Goal: Transaction & Acquisition: Book appointment/travel/reservation

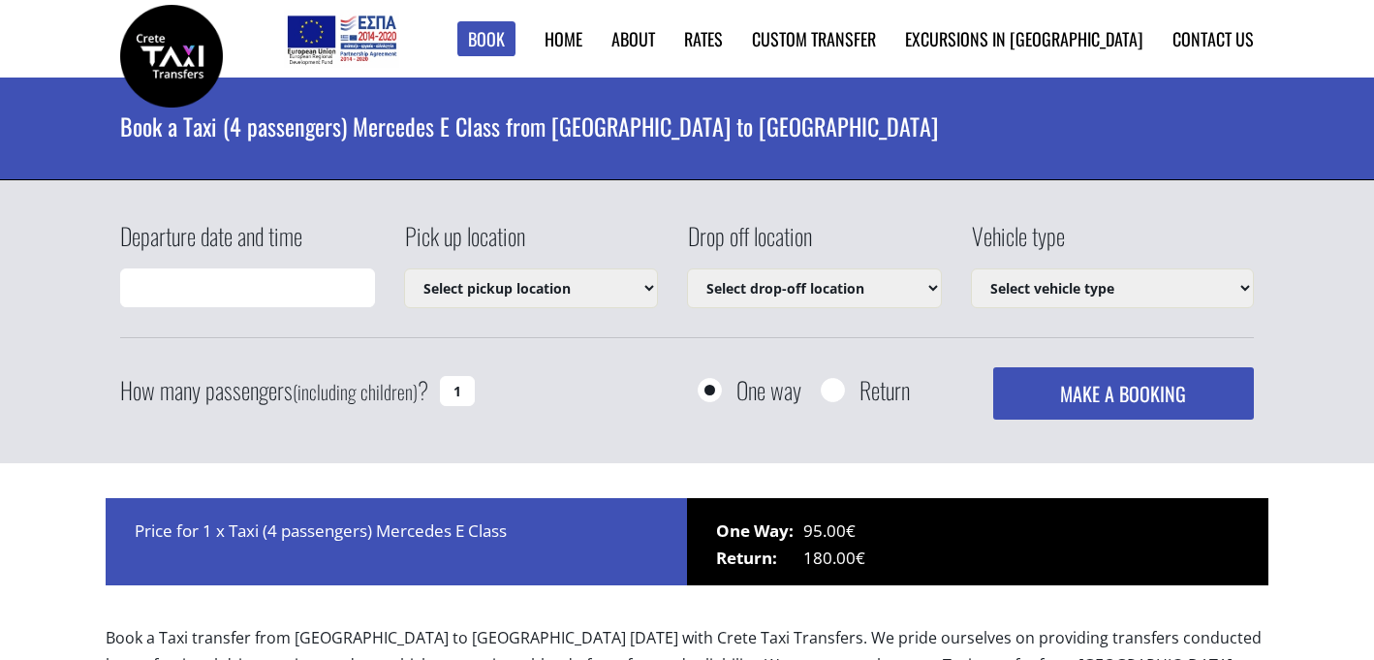
type input "14/10/2025 22:49"
select select "540"
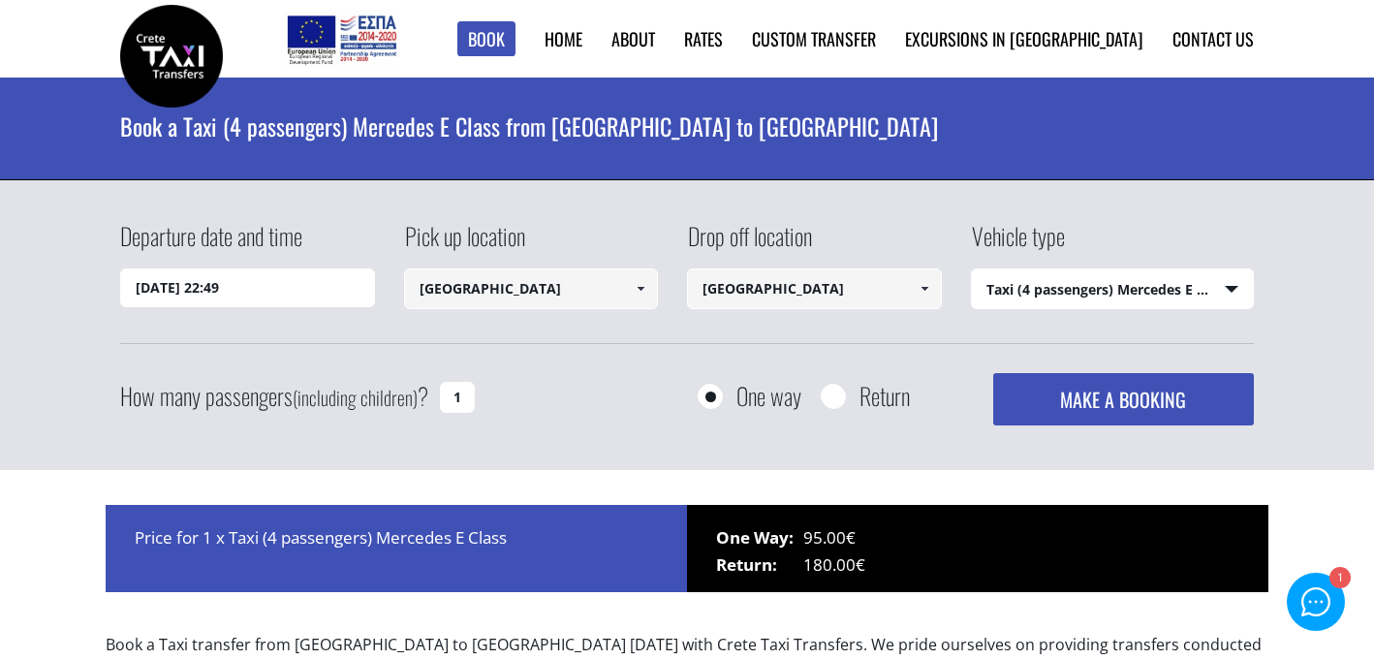
click at [484, 291] on input "[GEOGRAPHIC_DATA]" at bounding box center [531, 288] width 255 height 41
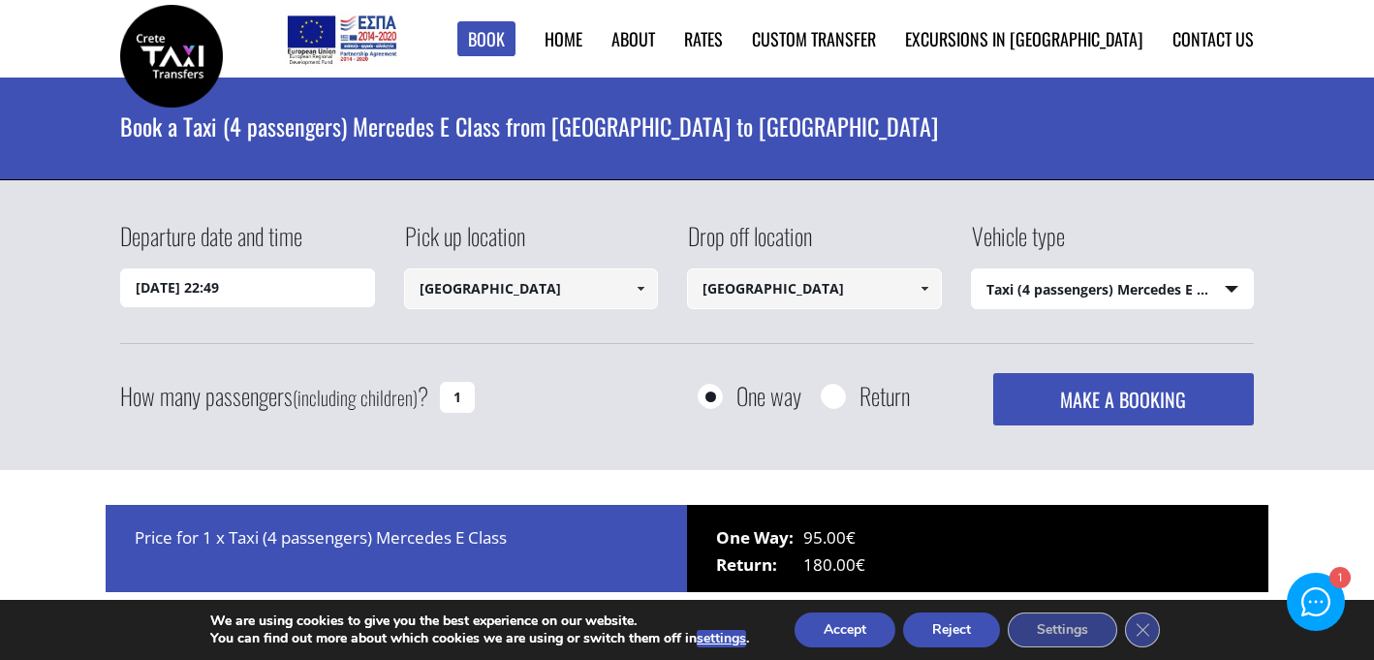
click at [633, 304] on link at bounding box center [641, 288] width 32 height 41
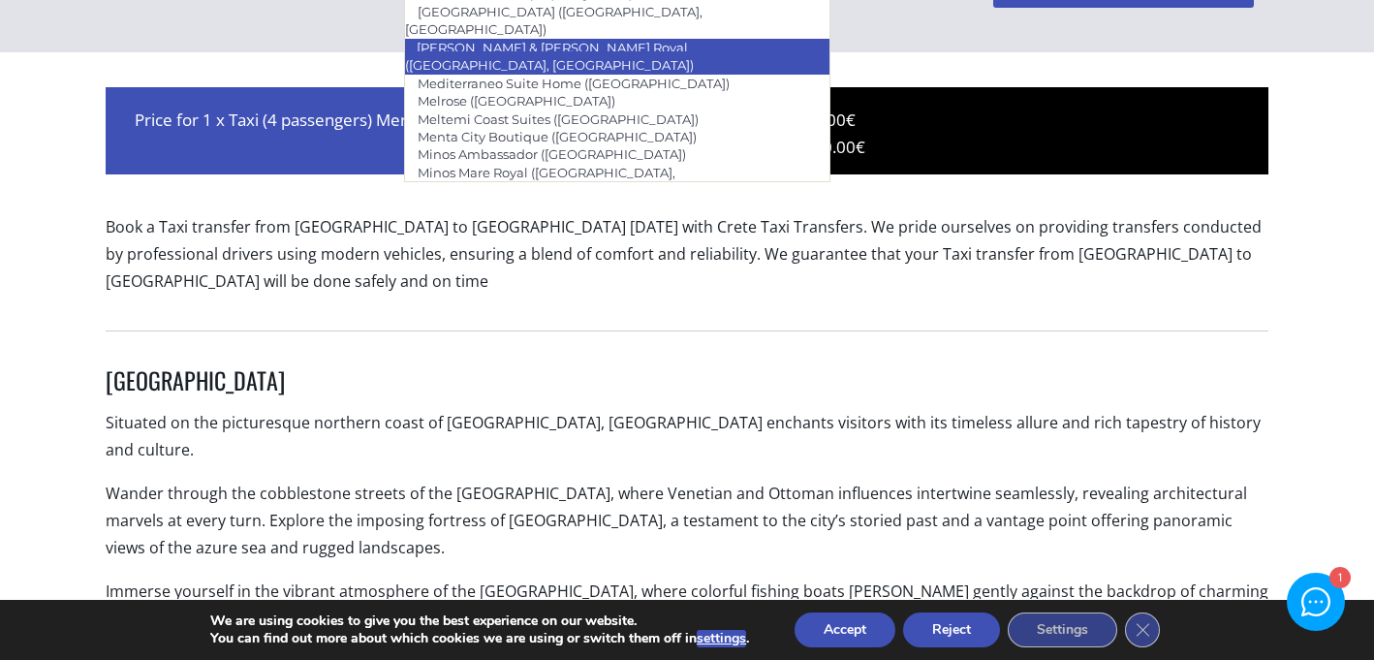
scroll to position [421, 0]
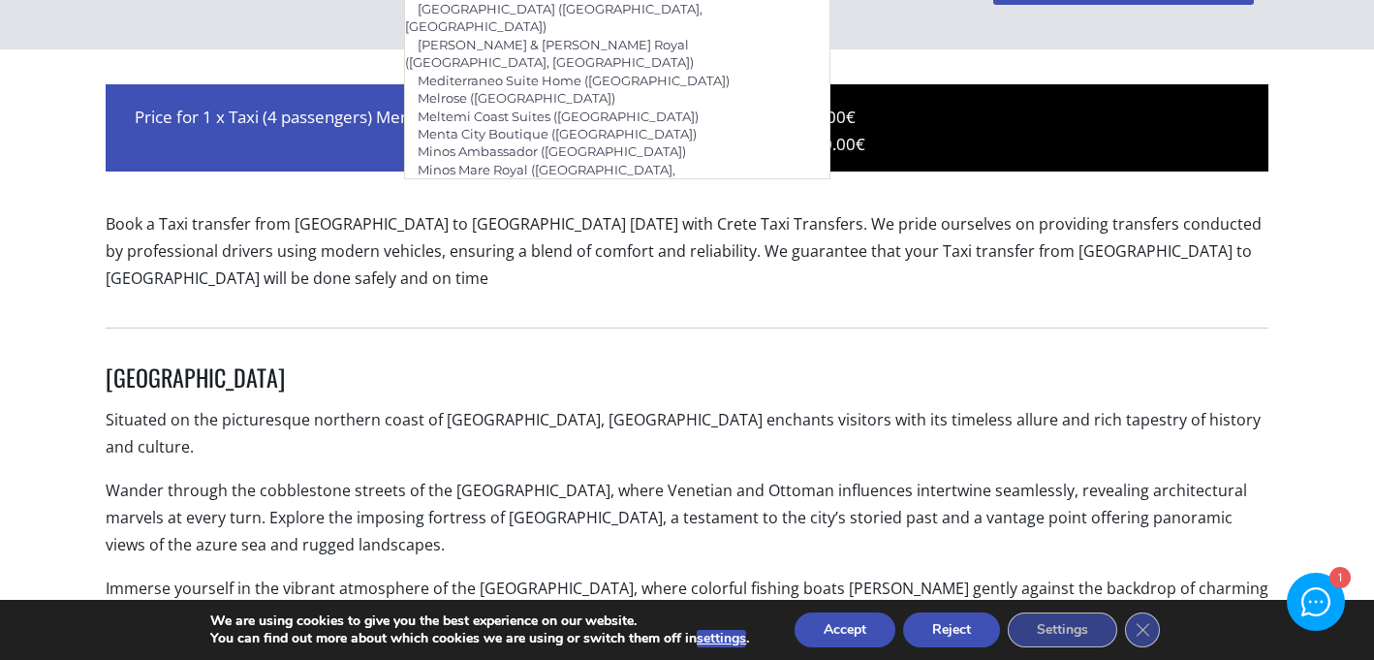
click at [764, 199] on div "Book a Taxi transfer from [GEOGRAPHIC_DATA] to [GEOGRAPHIC_DATA] [DATE] with Cr…" at bounding box center [687, 260] width 1163 height 138
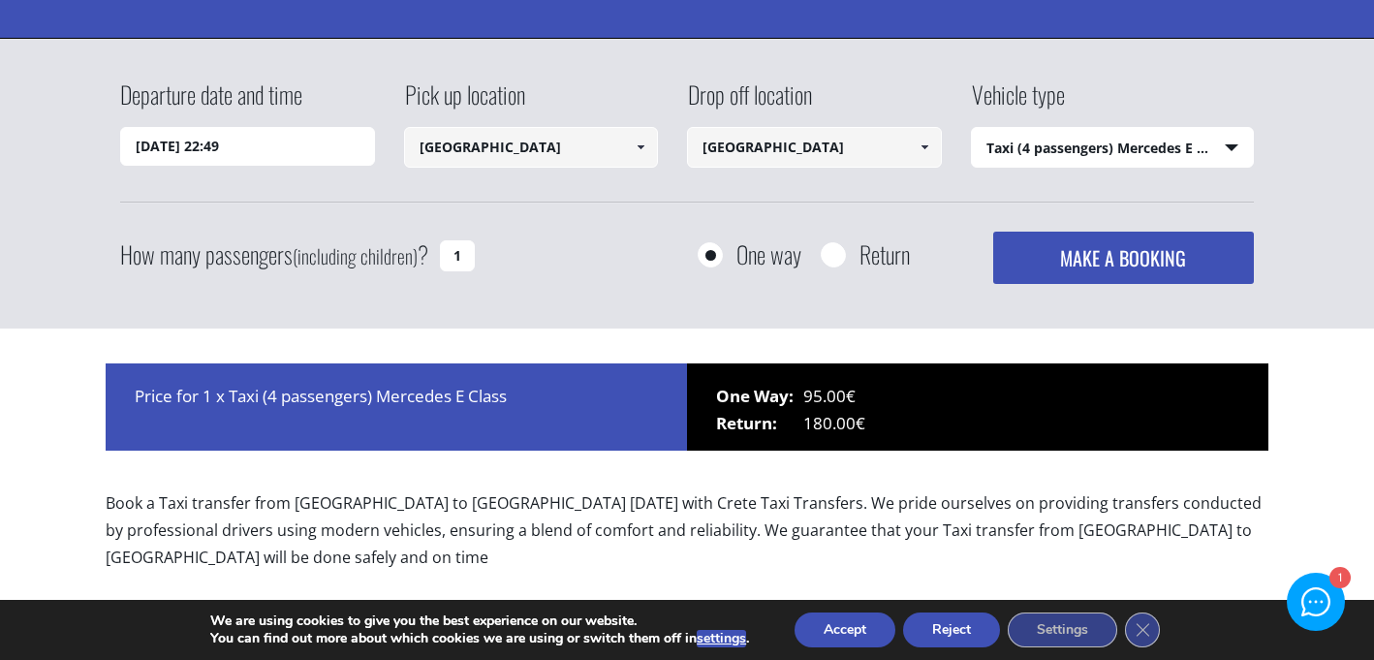
scroll to position [86, 0]
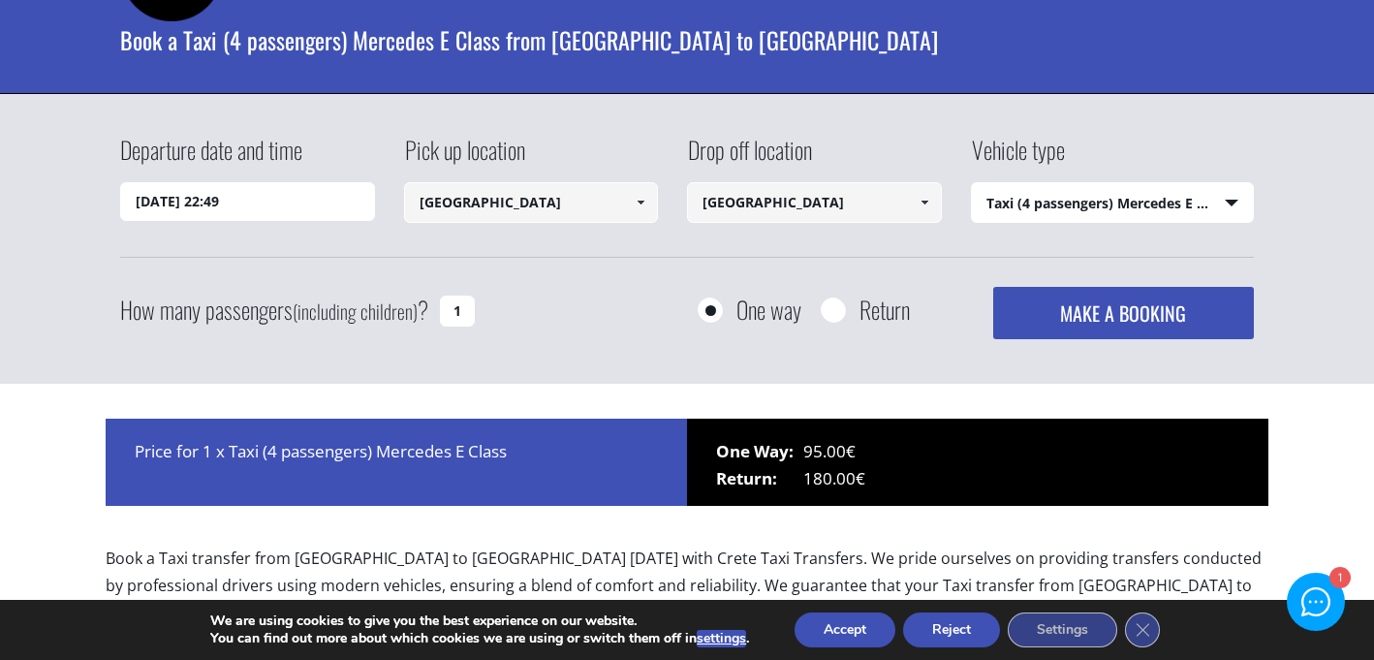
click at [1015, 207] on select "Select vehicle type Taxi (4 passengers) Mercedes E Class Mini Van (7 passengers…" at bounding box center [1113, 203] width 282 height 41
click at [972, 183] on select "Select vehicle type Taxi (4 passengers) Mercedes E Class Mini Van (7 passengers…" at bounding box center [1113, 203] width 282 height 41
click at [308, 215] on input "14/10/2025 22:49" at bounding box center [247, 201] width 255 height 39
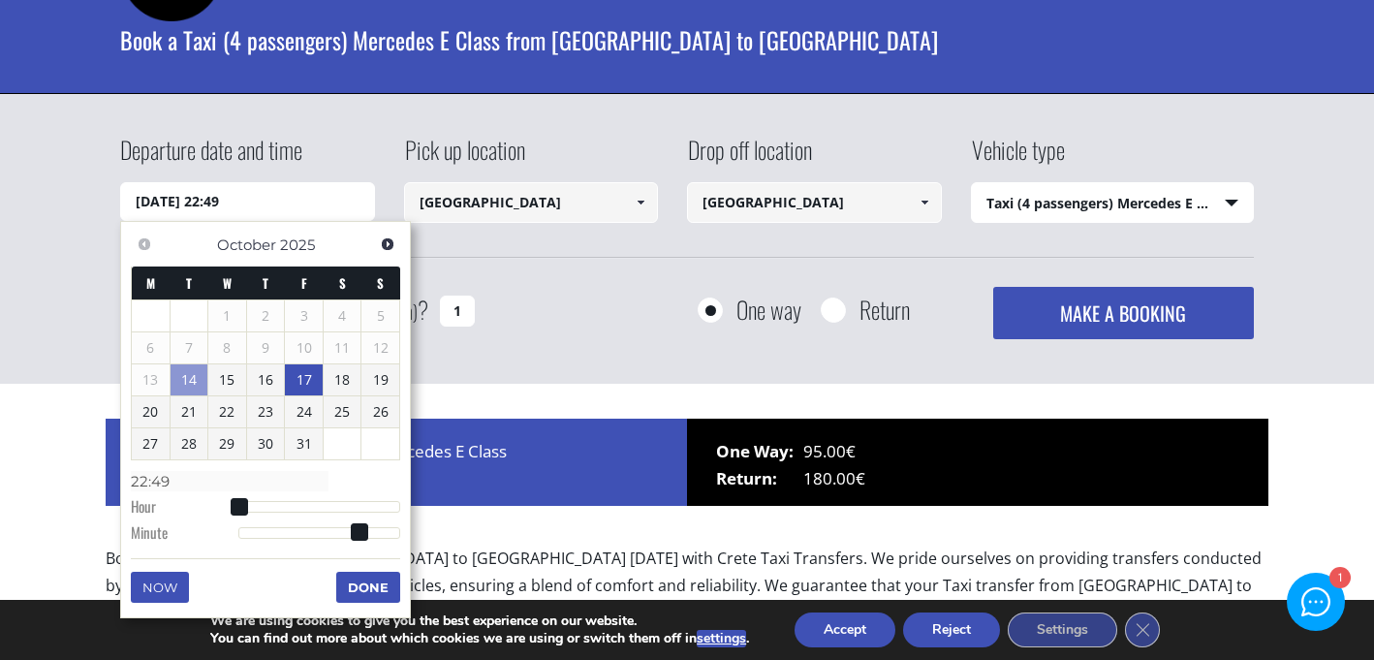
click at [309, 375] on link "17" at bounding box center [304, 379] width 38 height 31
type input "17/10/2025 01:00"
type input "01:00"
type input "17/10/2025 02:00"
type input "02:00"
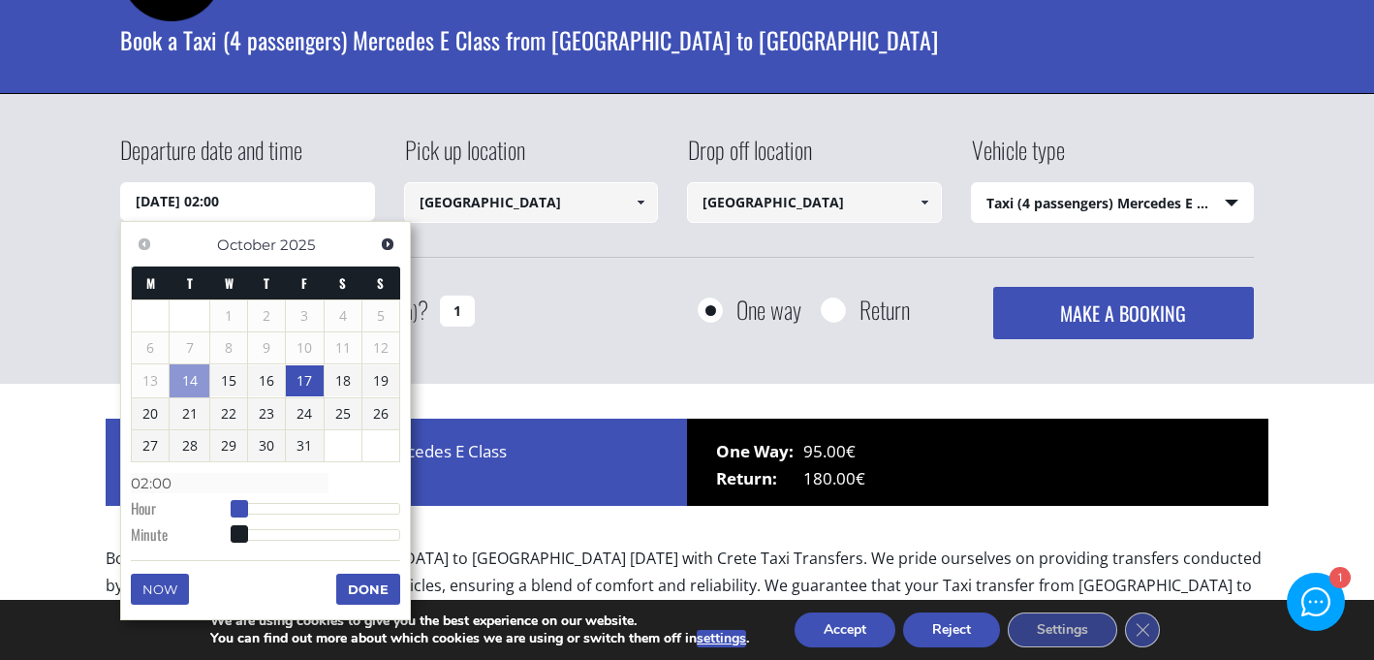
type input "17/10/2025 03:00"
type input "03:00"
type input "17/10/2025 04:00"
type input "04:00"
type input "17/10/2025 05:00"
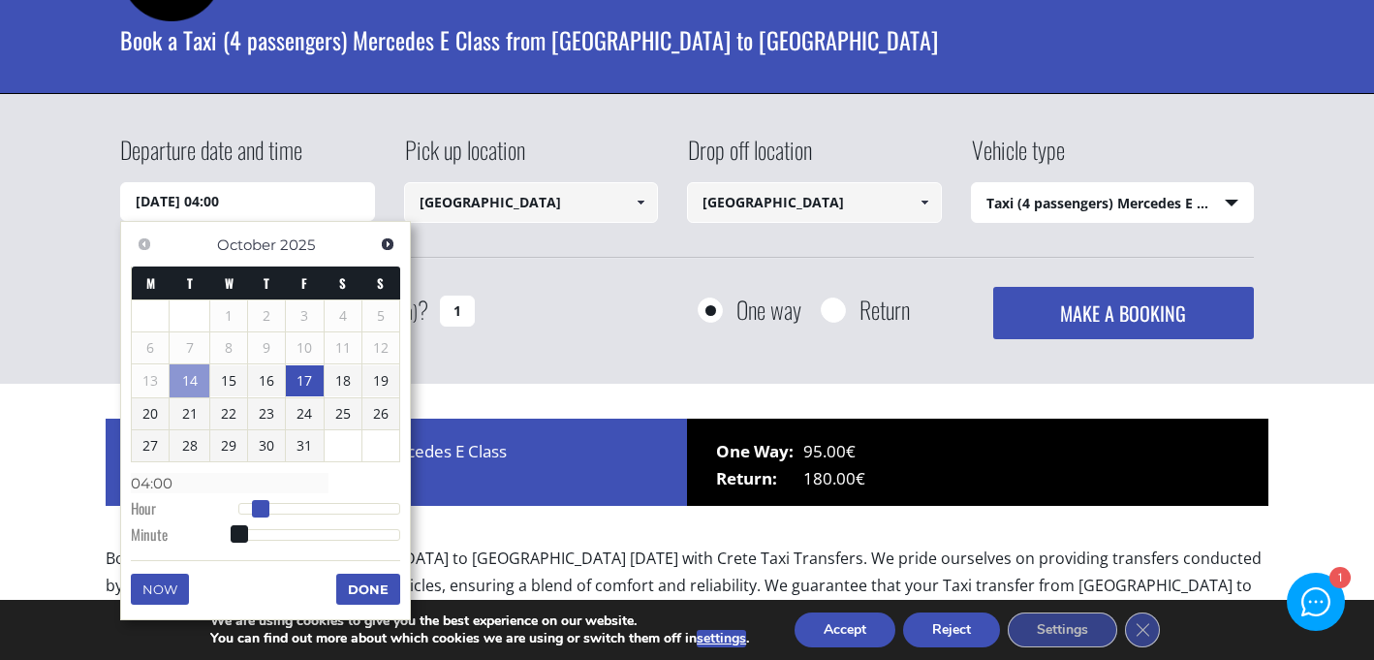
type input "05:00"
type input "17/10/2025 06:00"
type input "06:00"
type input "17/10/2025 07:00"
type input "07:00"
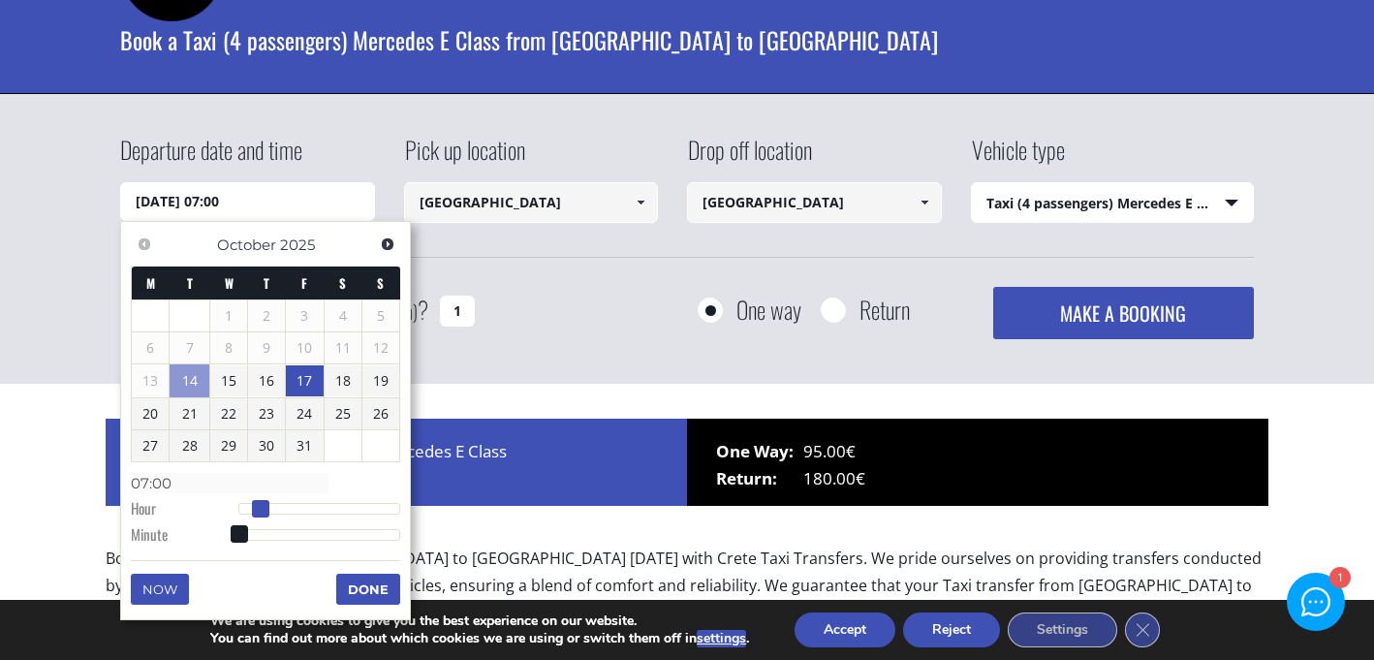
type input "17/10/2025 08:00"
type input "08:00"
type input "17/10/2025 09:00"
type input "09:00"
type input "17/10/2025 10:00"
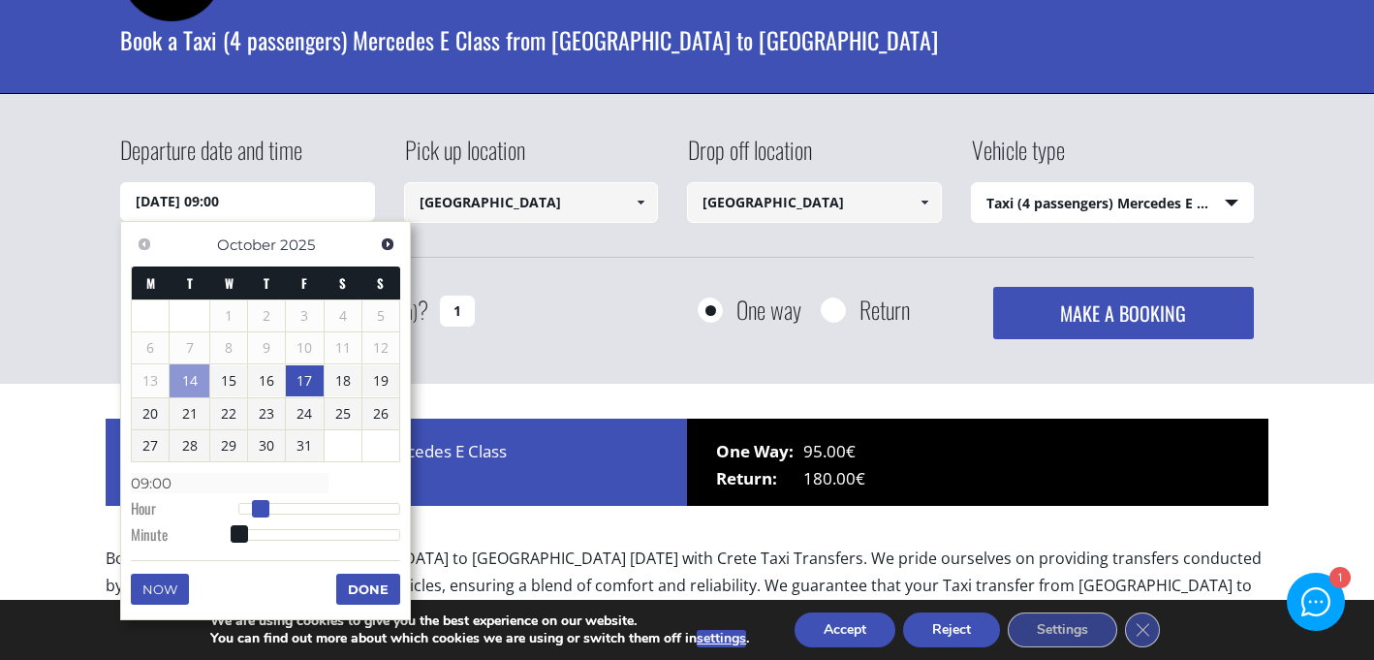
type input "10:00"
type input "17/10/2025 11:00"
type input "11:00"
drag, startPoint x: 243, startPoint y: 508, endPoint x: 320, endPoint y: 507, distance: 76.6
click at [320, 507] on span at bounding box center [315, 508] width 17 height 17
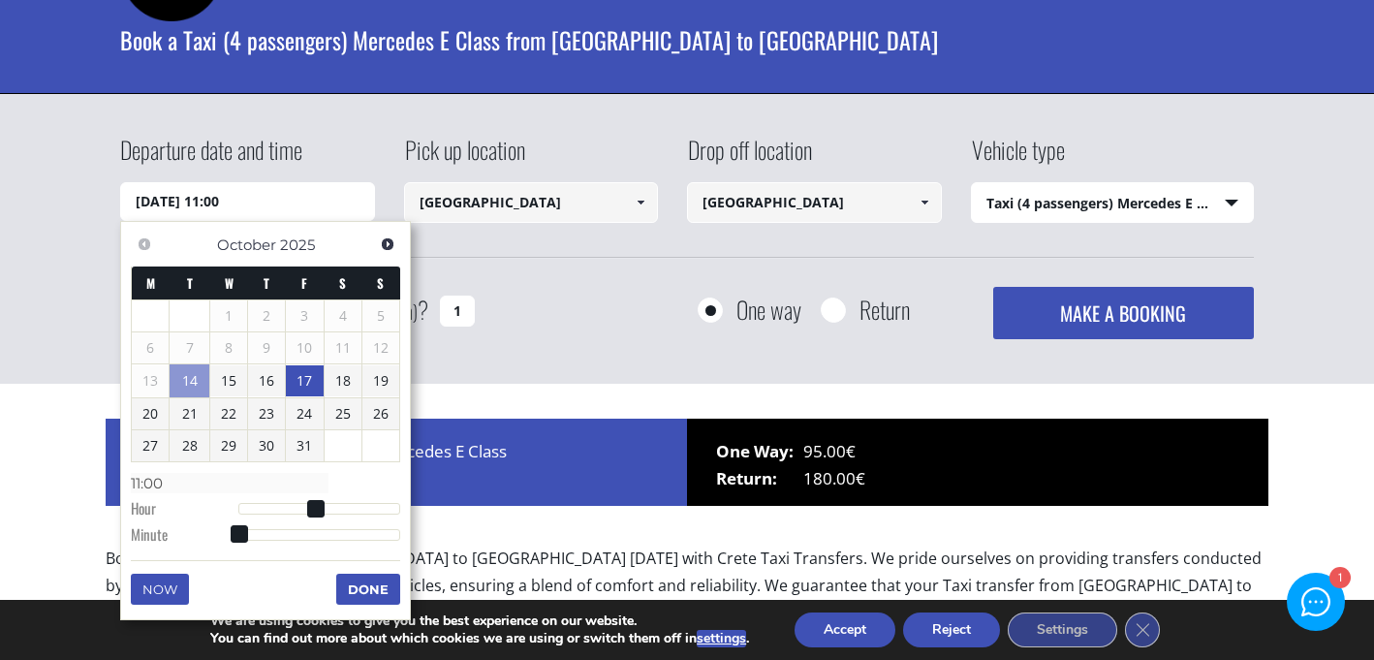
type input "17/10/2025 11:01"
type input "11:01"
type input "17/10/2025 11:03"
type input "11:03"
type input "17/10/2025 11:06"
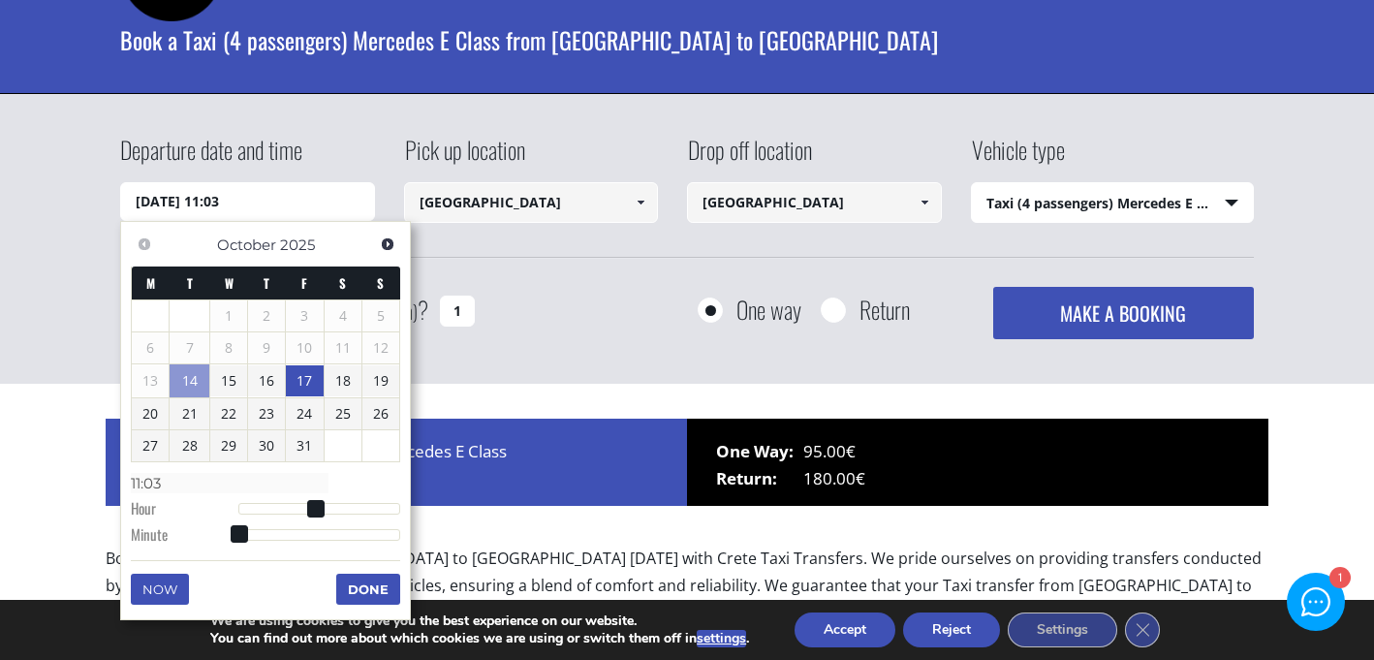
type input "11:06"
type input "17/10/2025 11:08"
type input "11:08"
type input "17/10/2025 11:10"
type input "11:10"
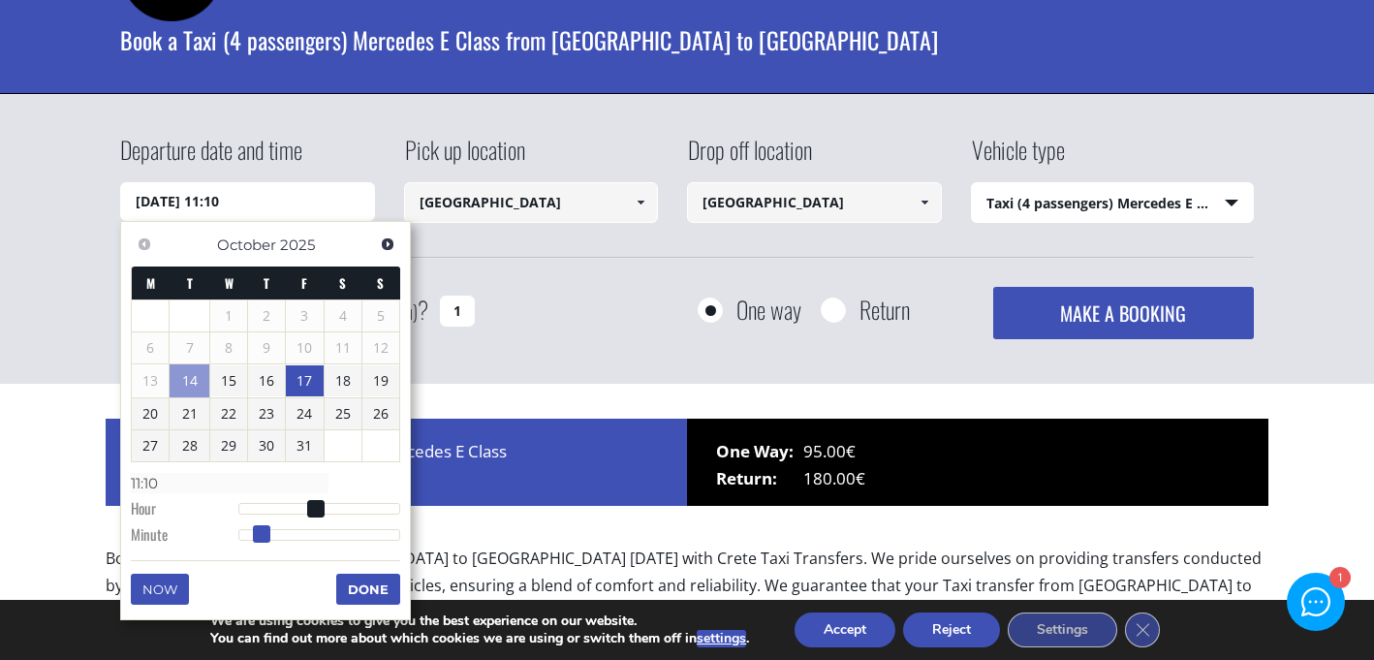
type input "17/10/2025 11:12"
type input "11:12"
type input "17/10/2025 11:13"
type input "11:13"
type input "17/10/2025 11:14"
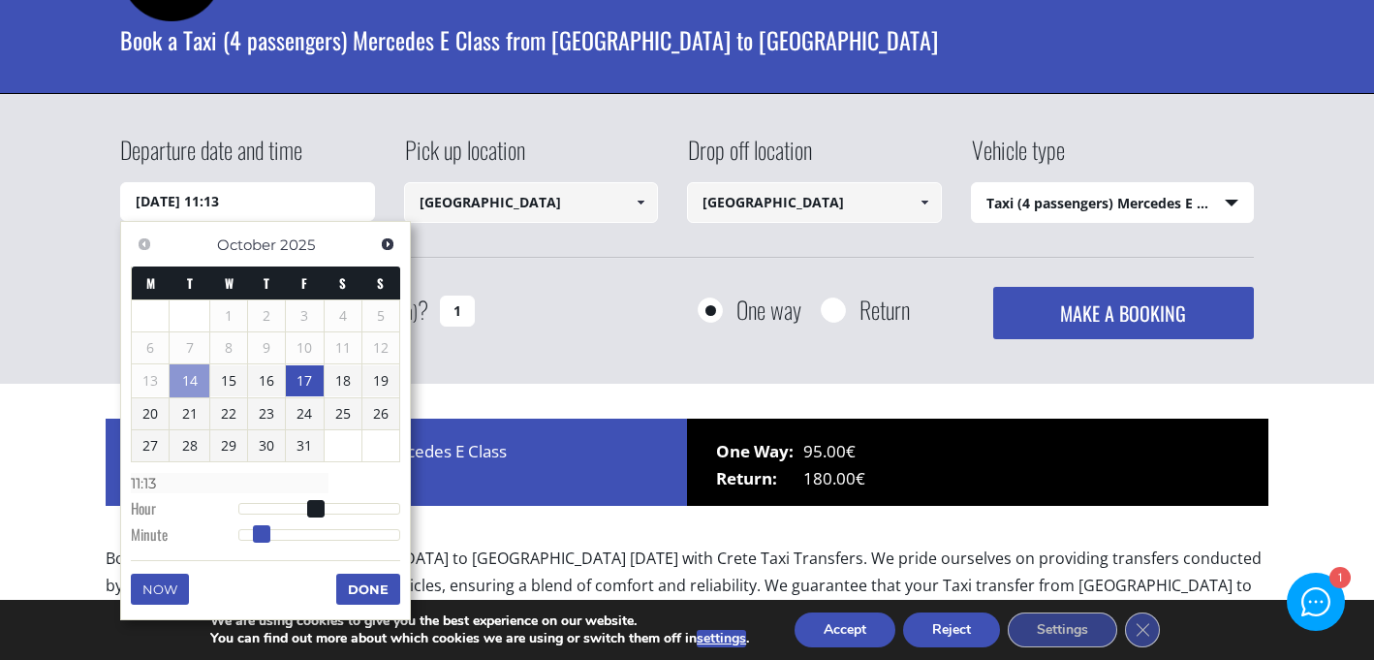
type input "11:14"
type input "17/10/2025 11:15"
type input "11:15"
type input "17/10/2025 11:16"
type input "11:16"
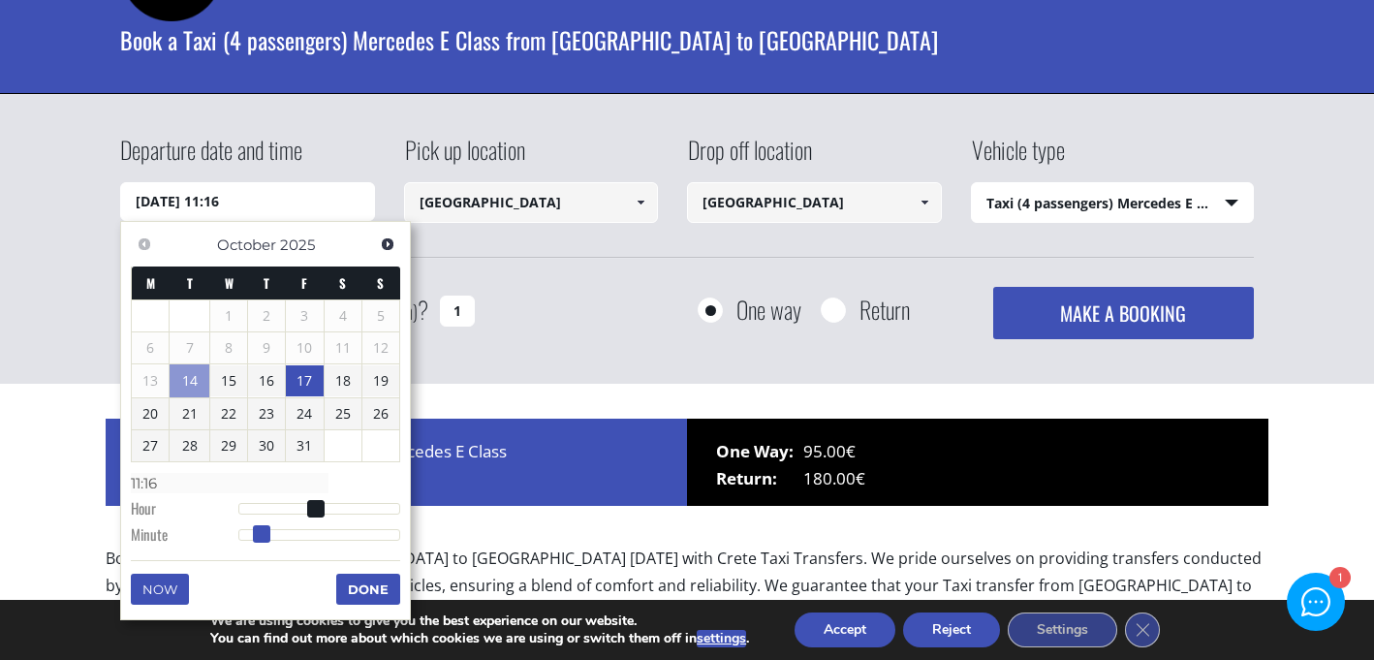
type input "17/10/2025 11:17"
type input "11:17"
type input "17/10/2025 11:18"
type input "11:18"
type input "17/10/2025 11:19"
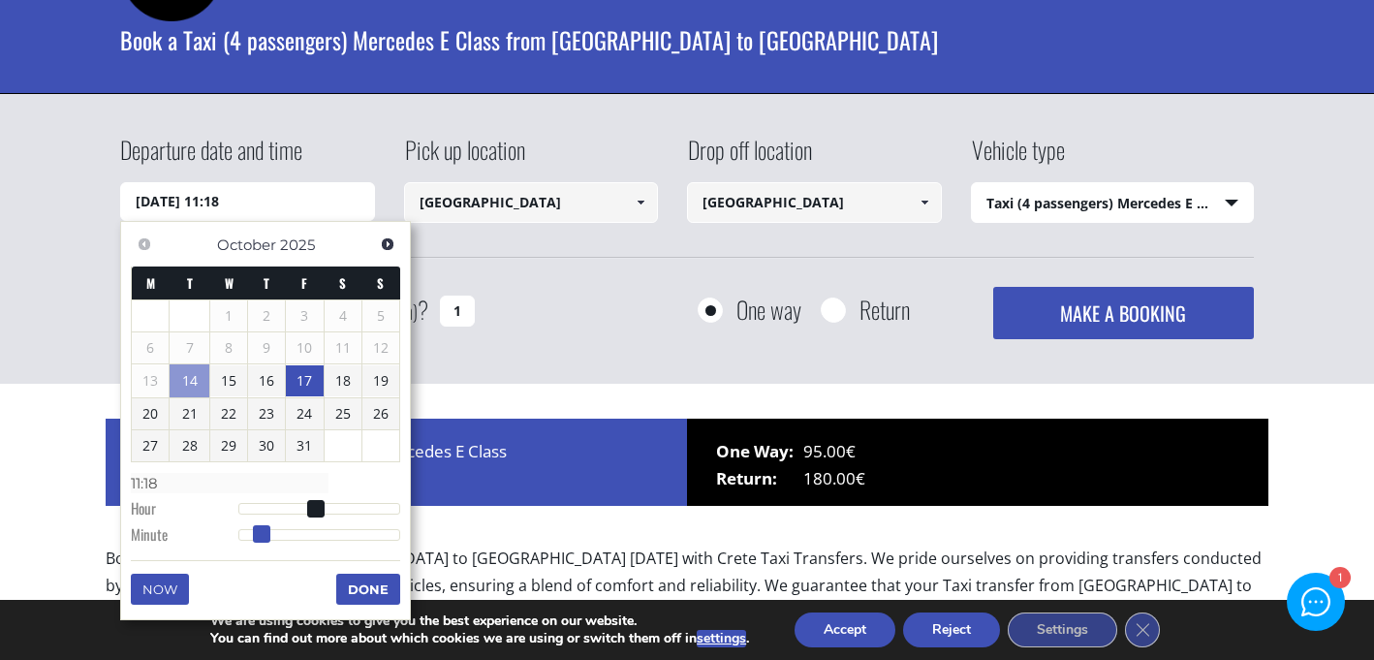
type input "11:19"
type input "17/10/2025 11:20"
type input "11:20"
type input "17/10/2025 11:21"
type input "11:21"
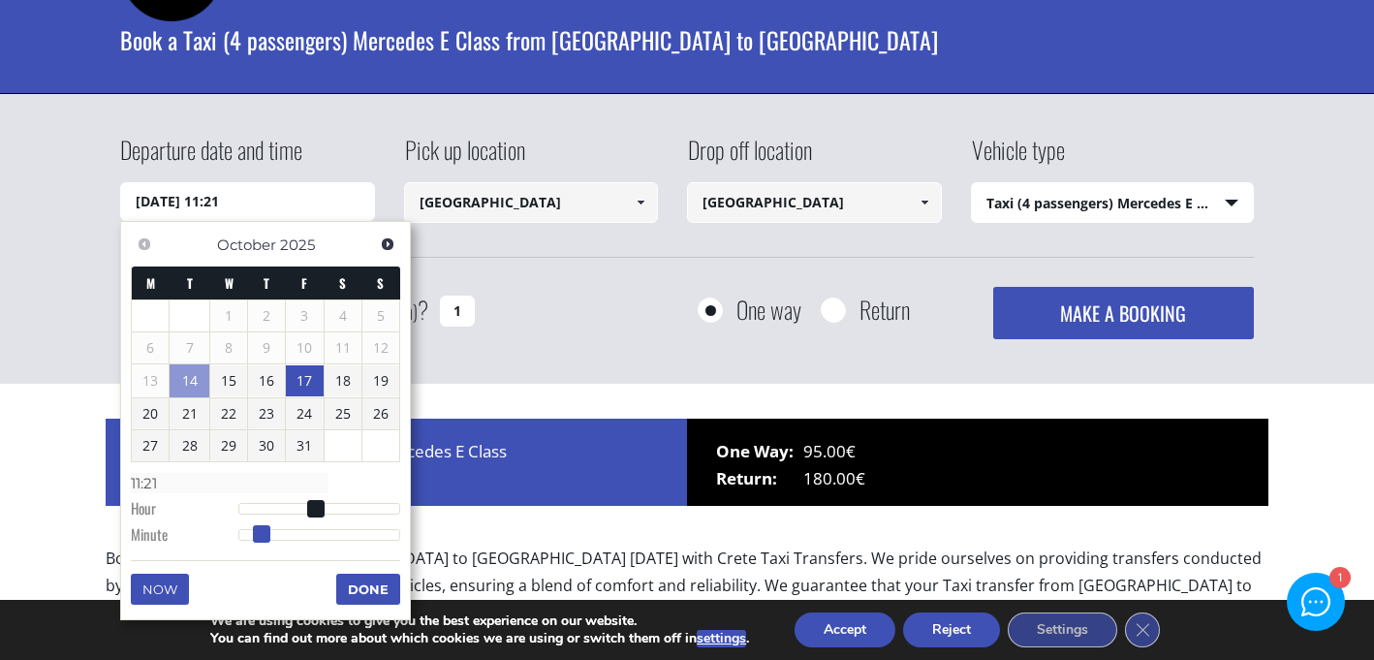
type input "17/10/2025 11:22"
type input "11:22"
type input "17/10/2025 11:23"
type input "11:23"
type input "17/10/2025 11:24"
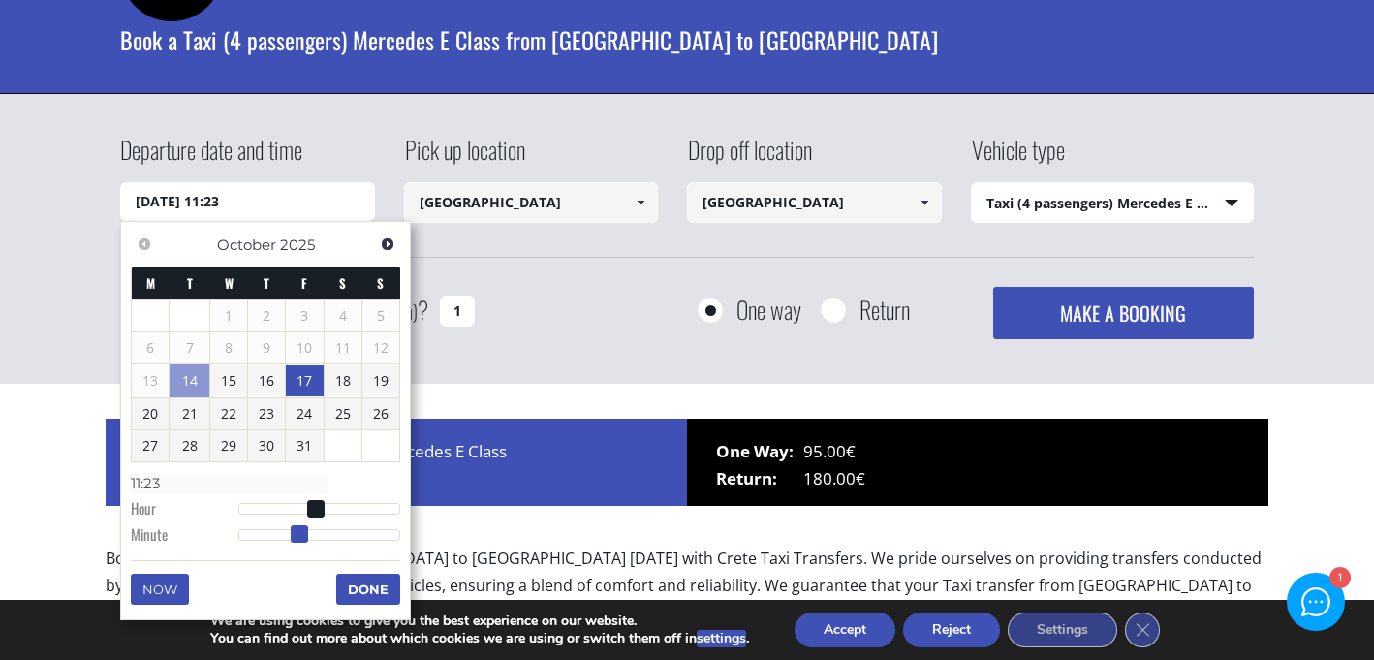
type input "11:24"
type input "17/10/2025 11:26"
type input "11:26"
type input "17/10/2025 11:28"
type input "11:28"
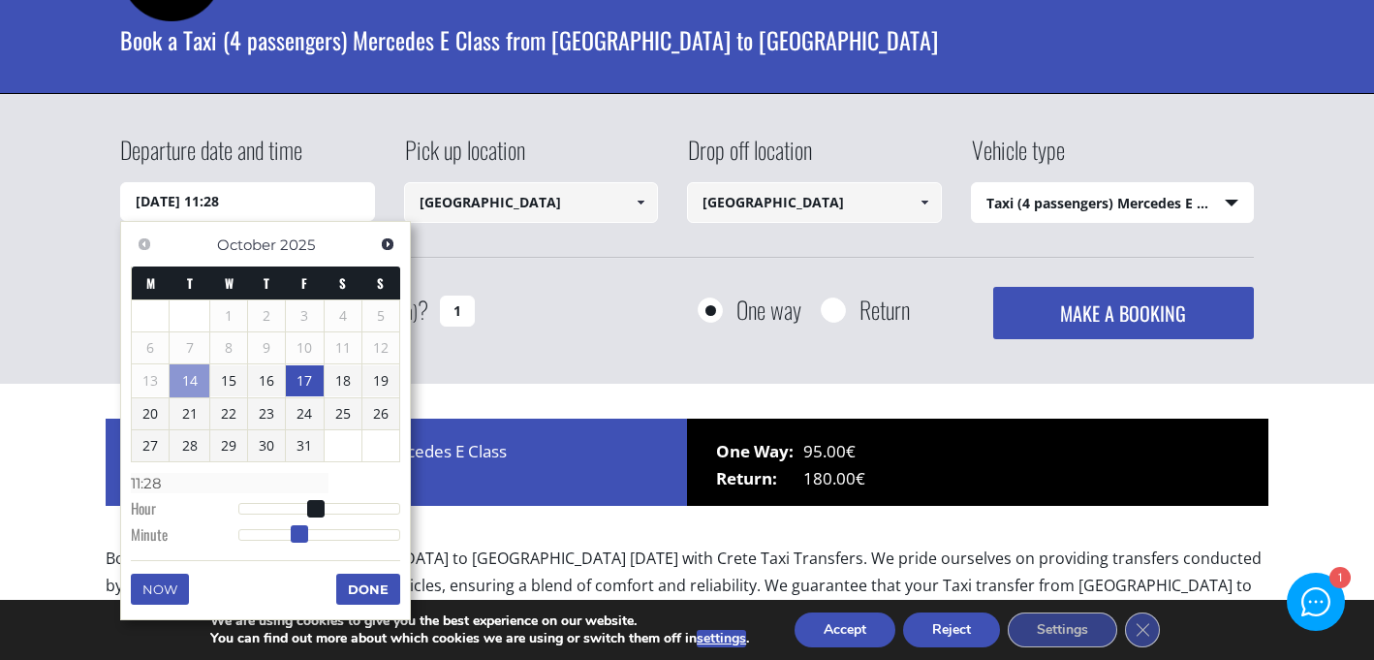
type input "17/10/2025 11:29"
type input "11:29"
type input "17/10/2025 11:30"
type input "11:30"
type input "17/10/2025 11:29"
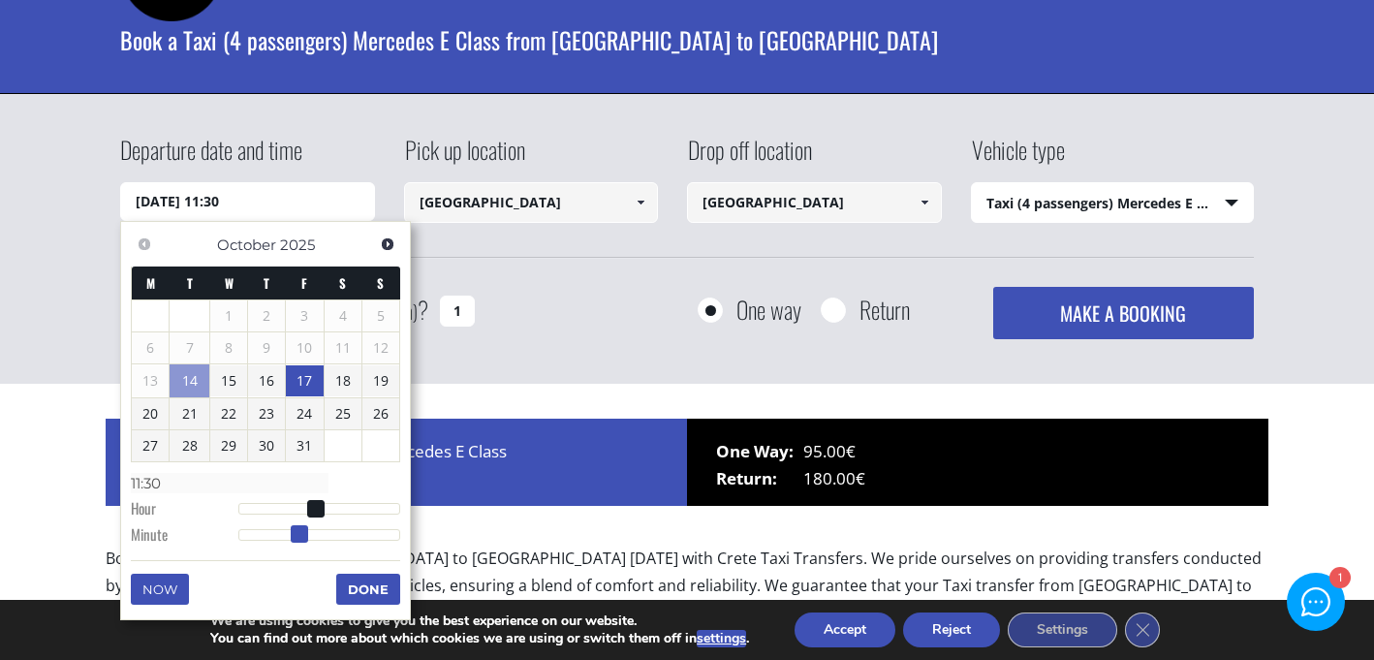
type input "11:29"
drag, startPoint x: 242, startPoint y: 534, endPoint x: 318, endPoint y: 535, distance: 75.6
click at [308, 535] on span at bounding box center [299, 533] width 17 height 17
type input "17/10/2025 11:28"
type input "11:28"
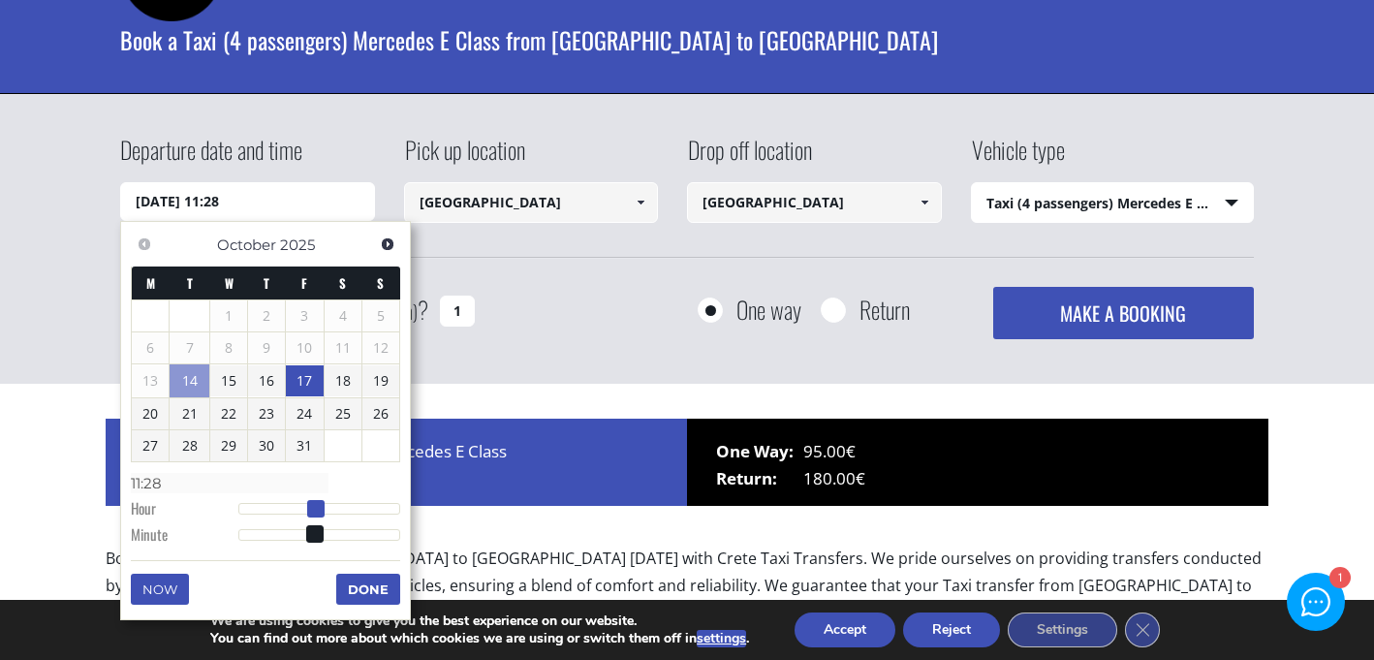
type input "17/10/2025 12:28"
type input "12:28"
type input "17/10/2025 13:28"
type input "13:28"
type input "17/10/2025 14:28"
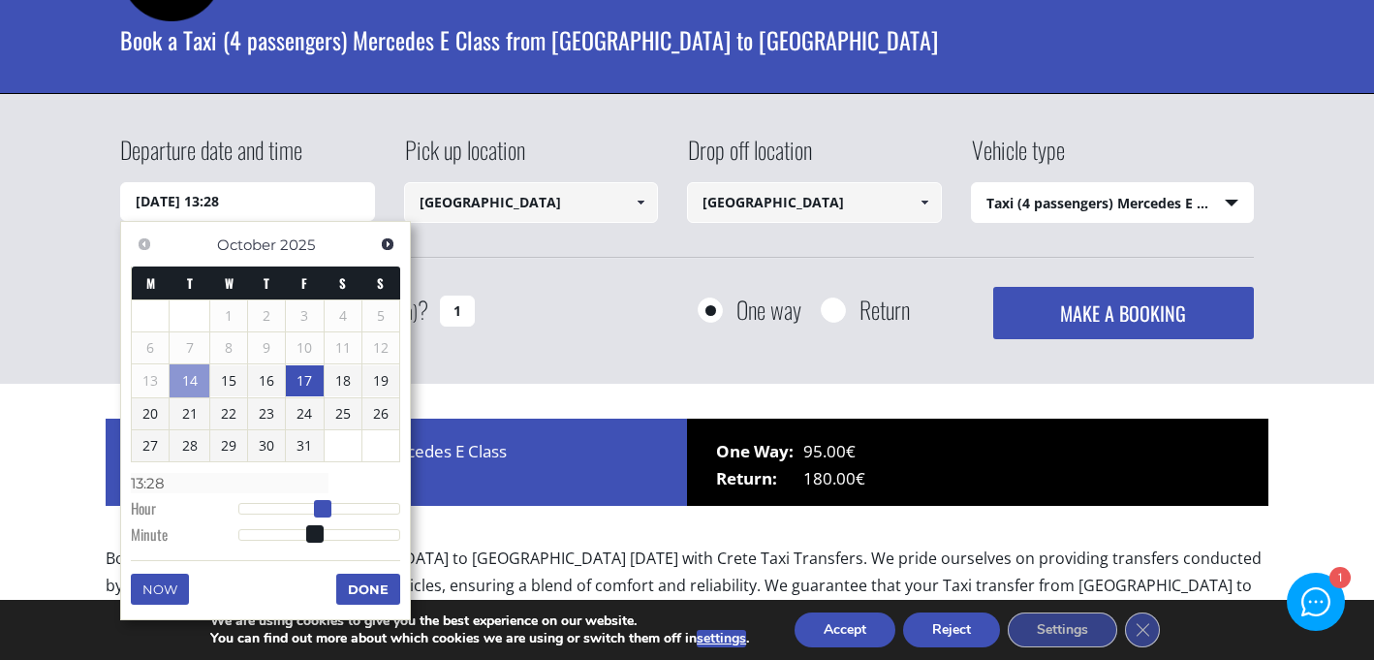
type input "14:28"
type input "17/10/2025 15:28"
type input "15:28"
type input "17/10/2025 16:28"
type input "16:28"
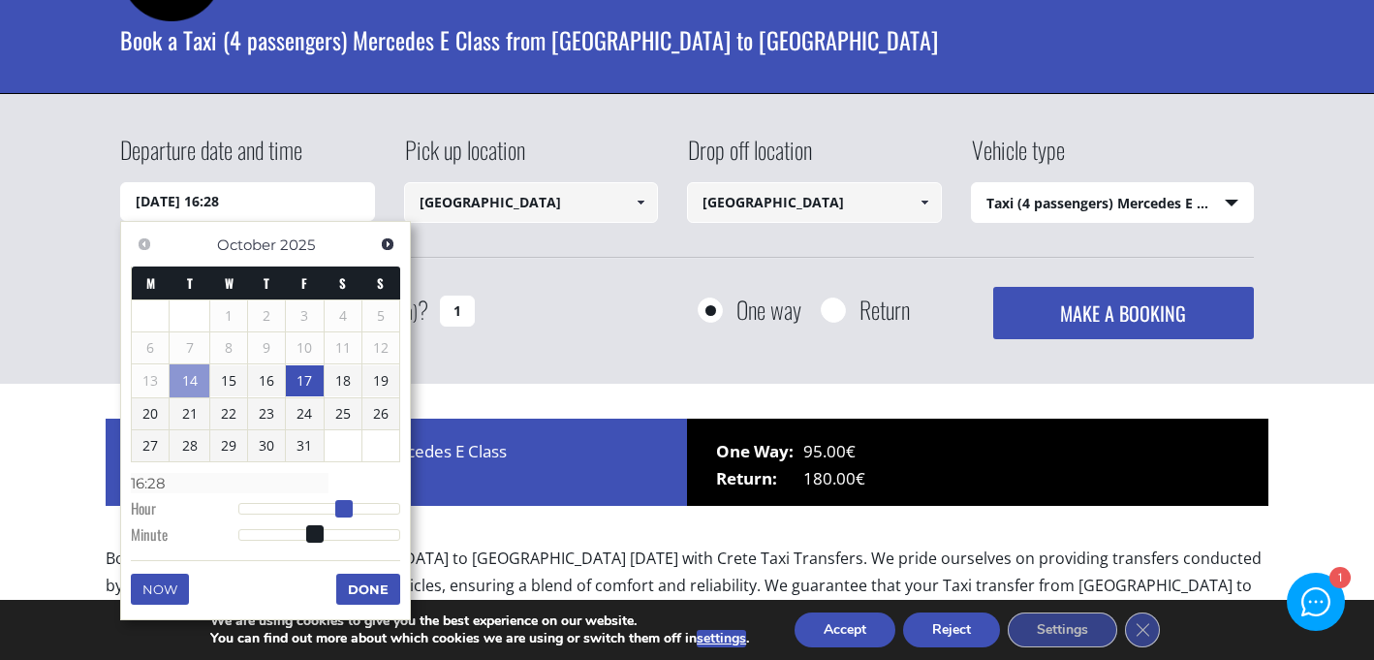
type input "17/10/2025 17:28"
type input "17:28"
type input "17/10/2025 18:28"
type input "18:28"
type input "17/10/2025 17:28"
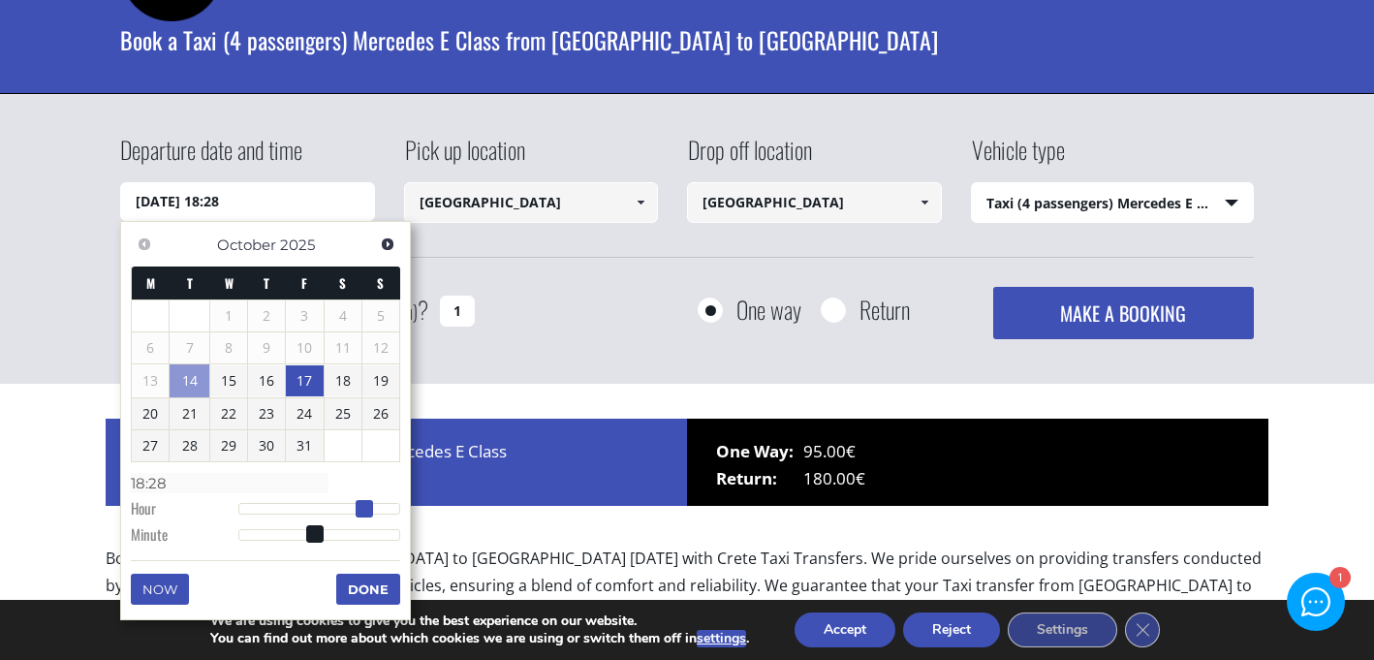
type input "17:28"
type input "17/10/2025 16:28"
type input "16:28"
type input "17/10/2025 15:28"
type input "15:28"
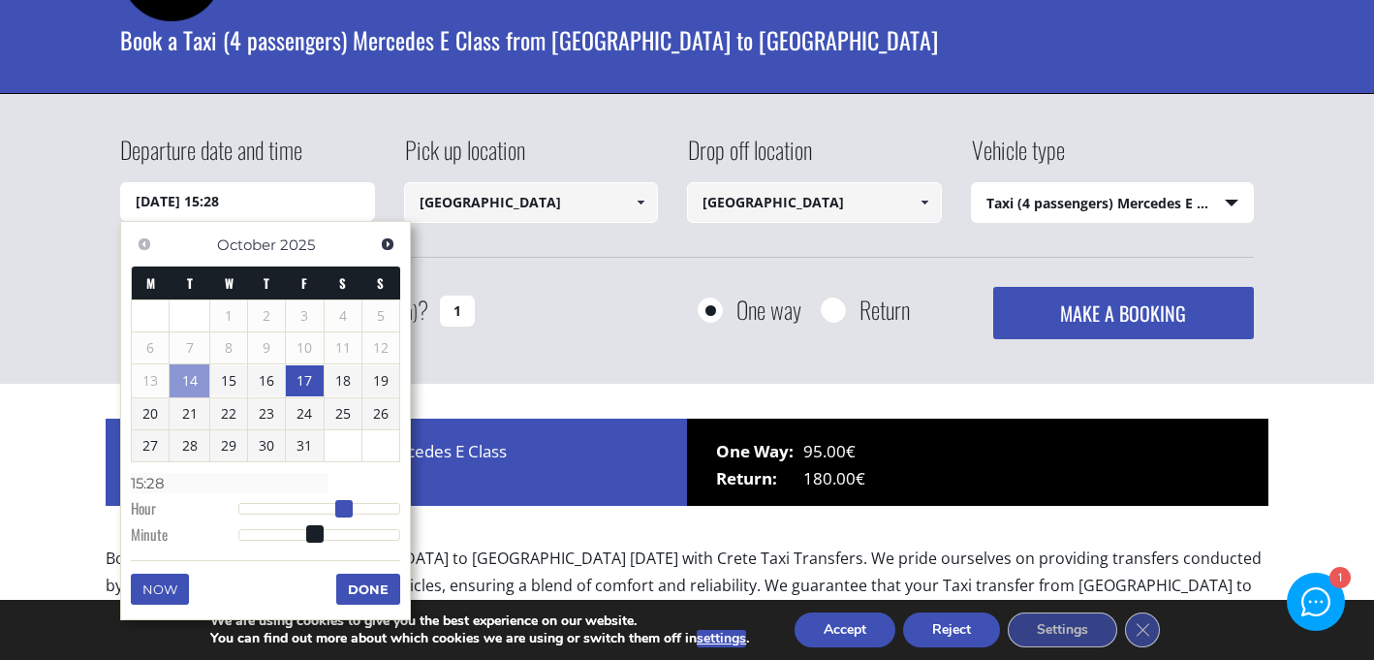
type input "17/10/2025 14:28"
type input "14:28"
drag, startPoint x: 319, startPoint y: 512, endPoint x: 341, endPoint y: 514, distance: 22.4
click at [341, 514] on span at bounding box center [337, 508] width 17 height 17
type input "17/10/2025 14:29"
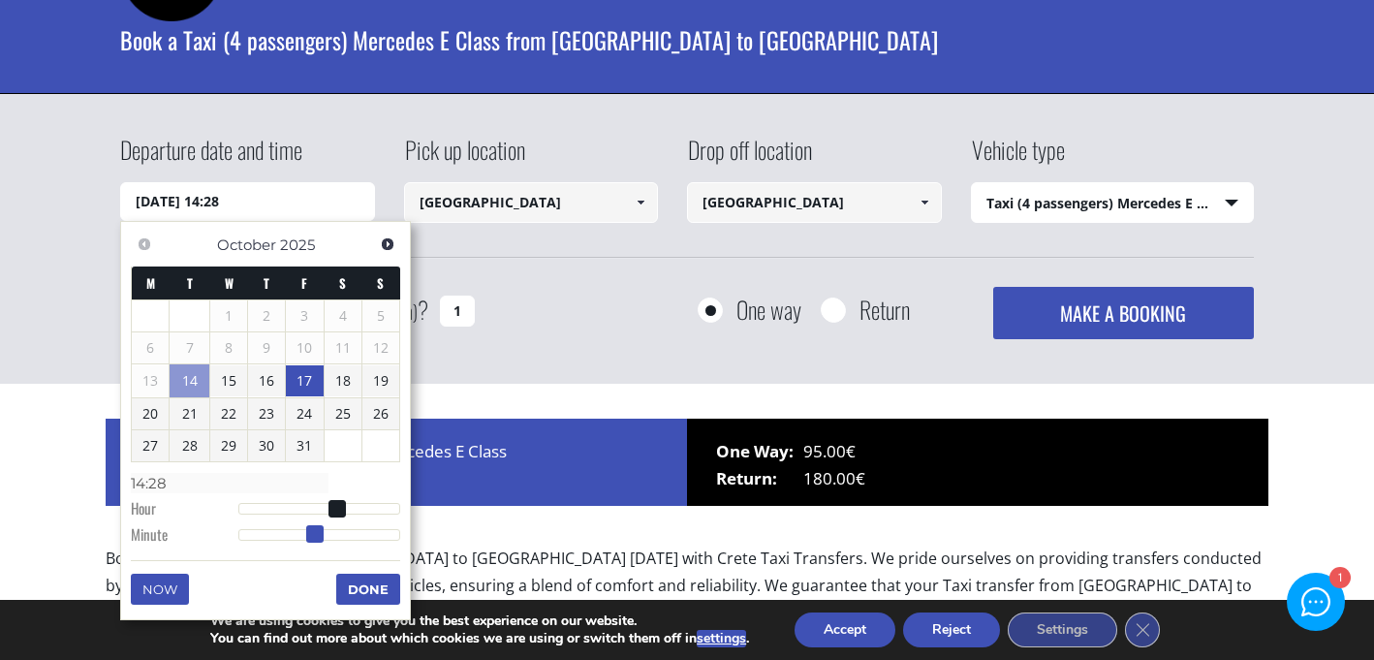
type input "14:29"
type input "17/10/2025 14:30"
type input "14:30"
type input "17/10/2025 14:31"
type input "14:31"
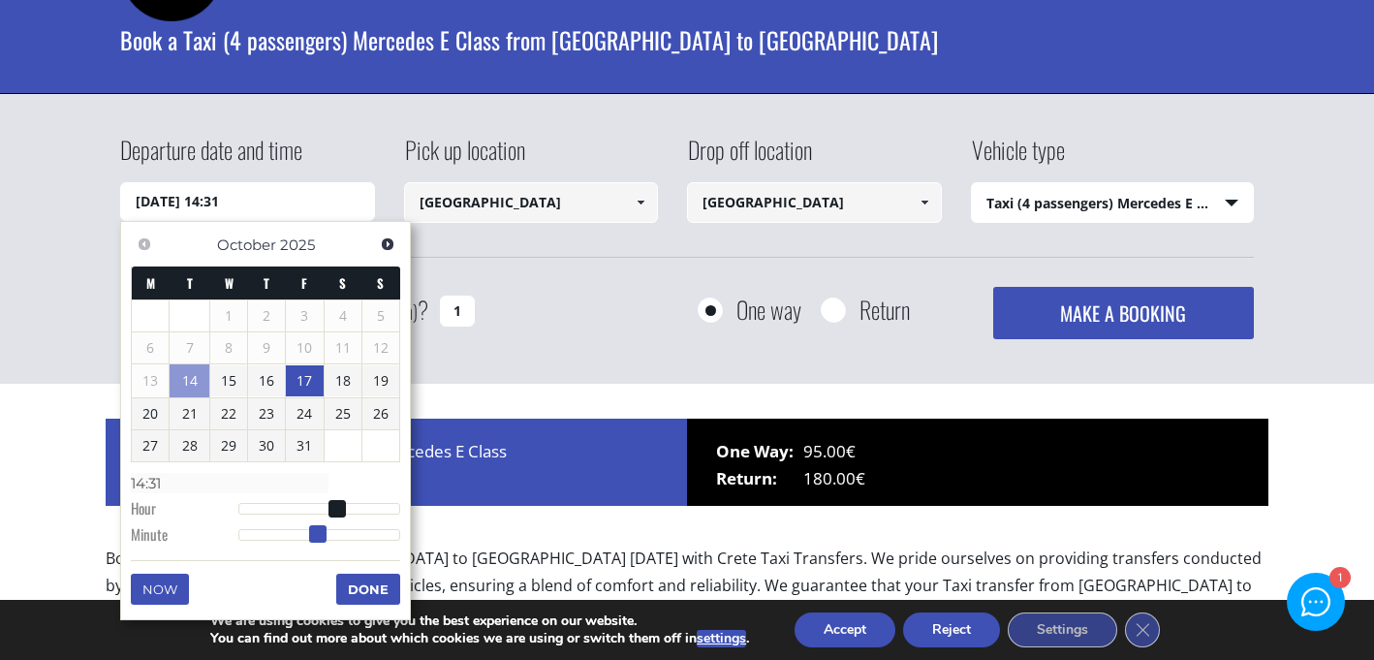
type input "17/10/2025 14:32"
type input "14:32"
type input "17/10/2025 14:33"
type input "14:33"
type input "17/10/2025 14:34"
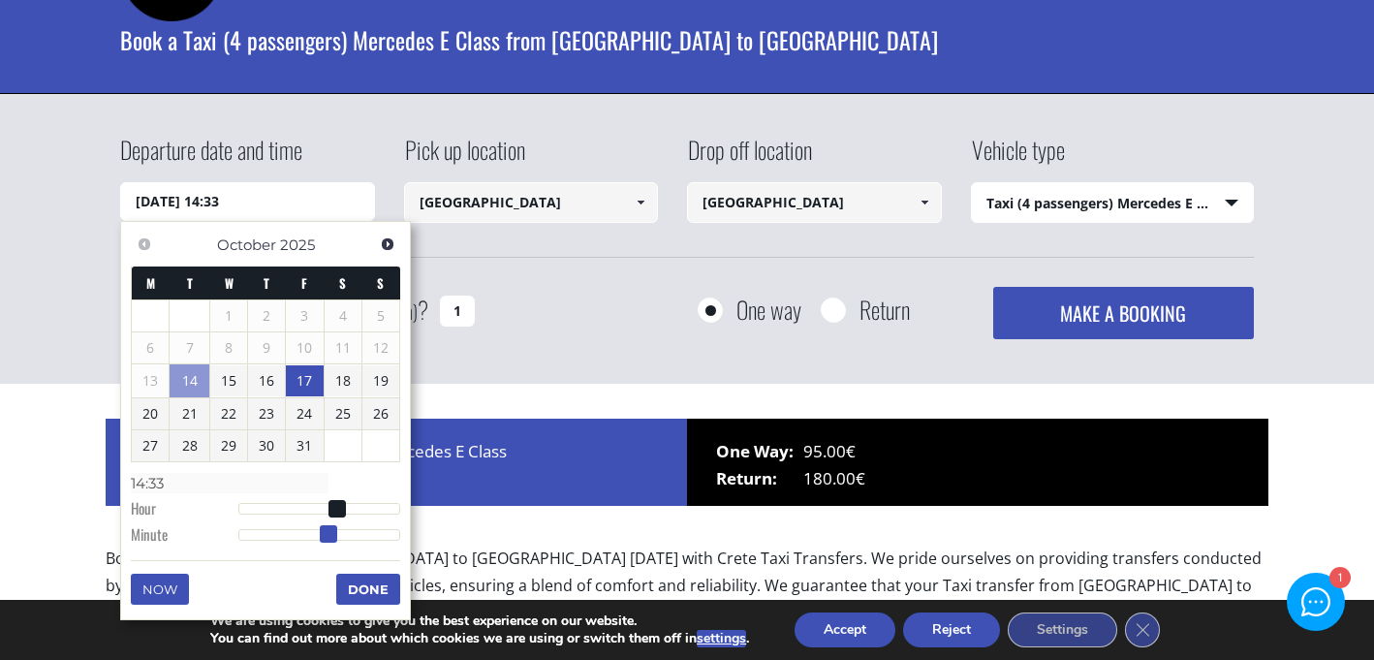
type input "14:34"
drag, startPoint x: 320, startPoint y: 533, endPoint x: 336, endPoint y: 533, distance: 16.5
click at [336, 533] on span at bounding box center [331, 533] width 17 height 17
click at [358, 572] on div "Now Done" at bounding box center [265, 567] width 269 height 14
click at [358, 576] on button "Done" at bounding box center [368, 589] width 64 height 31
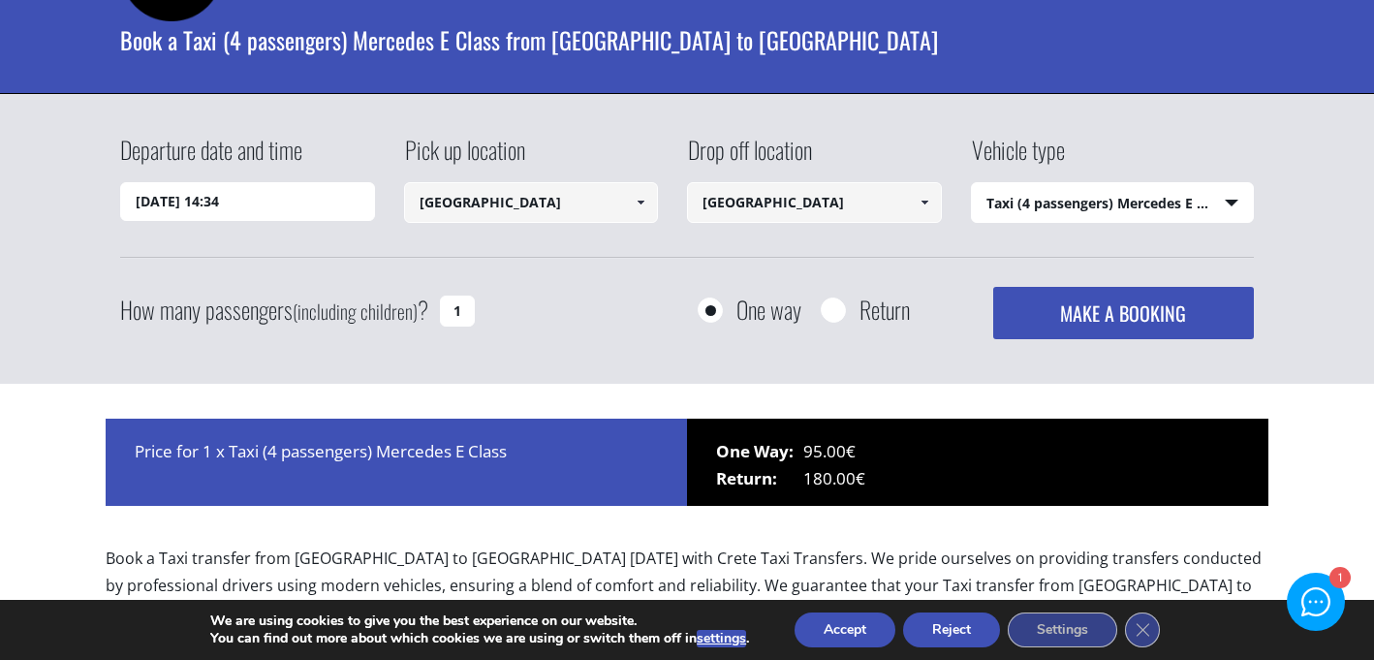
click at [1082, 303] on button "MAKE A BOOKING" at bounding box center [1123, 313] width 261 height 52
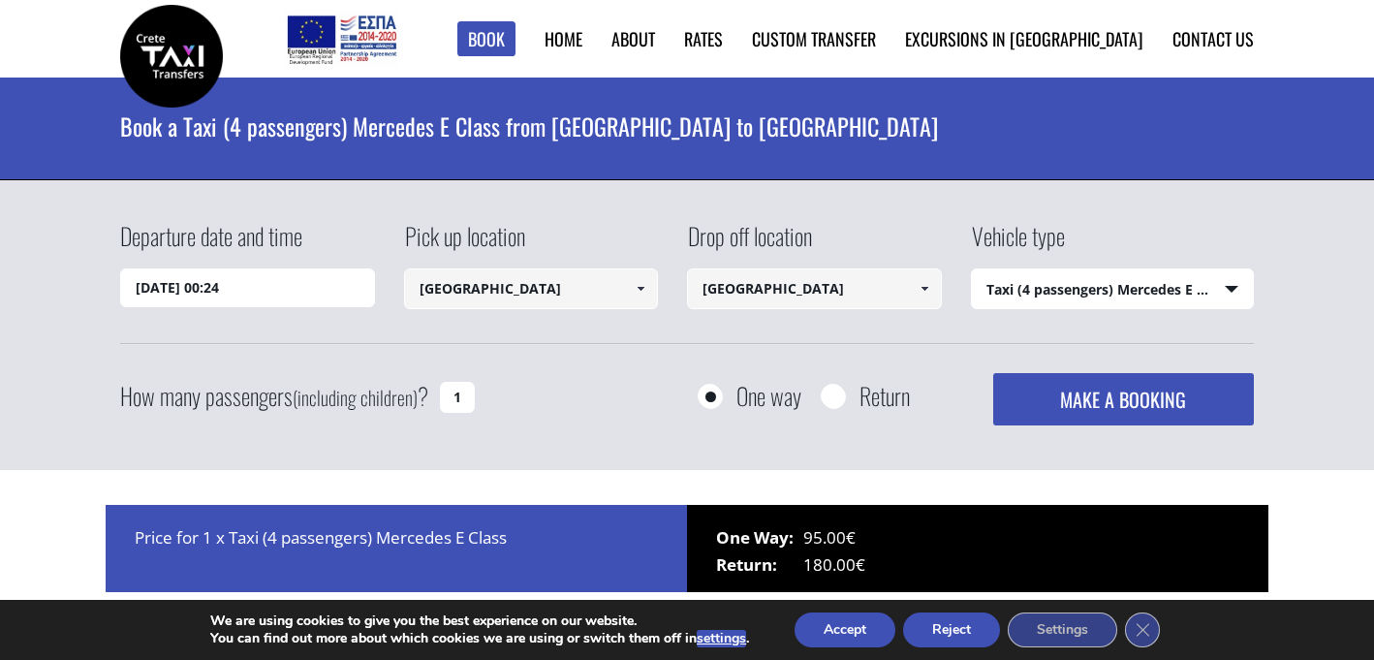
select select "540"
